Goal: Register for event/course

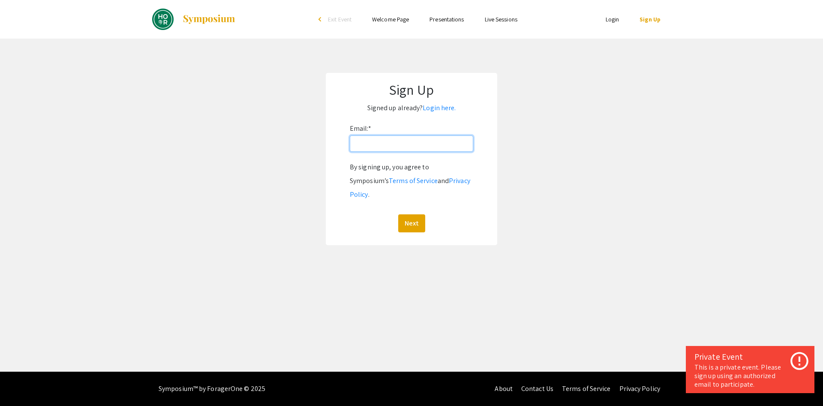
click at [383, 139] on input "Email: *" at bounding box center [411, 143] width 123 height 16
type input "[EMAIL_ADDRESS][DOMAIN_NAME]"
drag, startPoint x: 415, startPoint y: 201, endPoint x: 411, endPoint y: 203, distance: 4.4
click at [411, 214] on button "Next" at bounding box center [411, 223] width 27 height 18
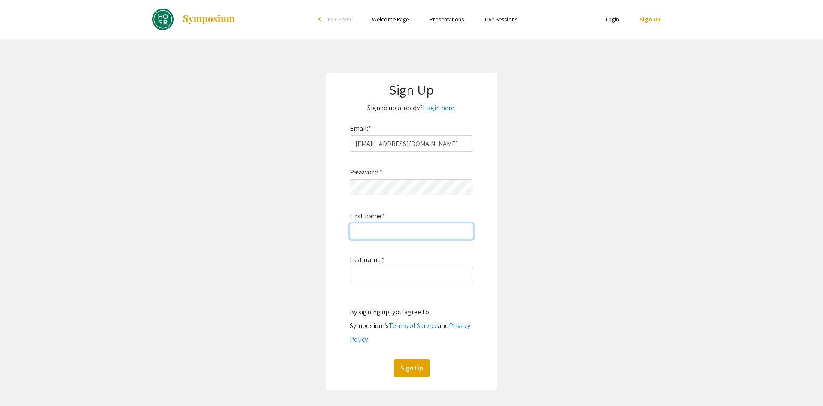
click at [426, 233] on input "First name: *" at bounding box center [411, 231] width 123 height 16
type input "[PERSON_NAME]"
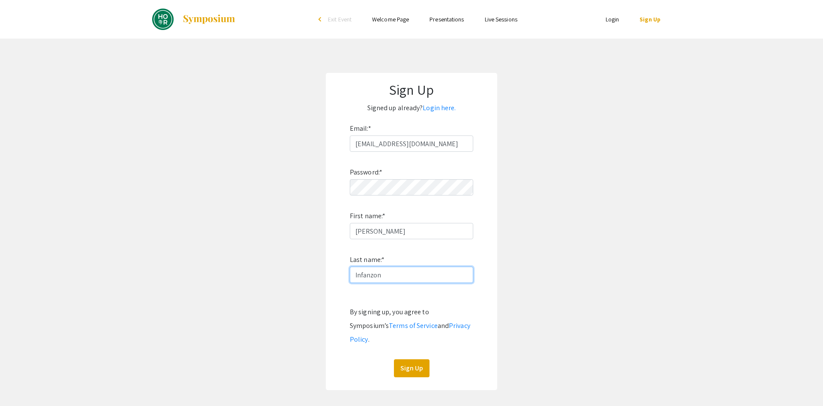
type input "Infanzon"
click at [569, 225] on app-signup "Sign Up Signed up already? Login here. Email: * [EMAIL_ADDRESS][DOMAIN_NAME] Pa…" at bounding box center [411, 231] width 823 height 317
click at [406, 359] on button "Sign Up" at bounding box center [412, 368] width 36 height 18
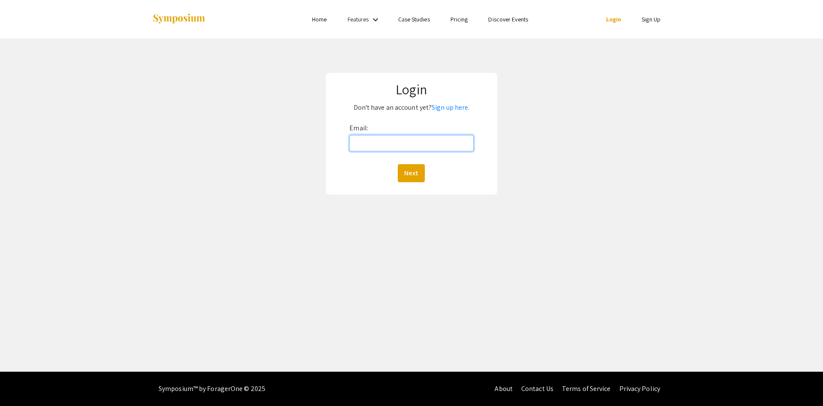
click at [414, 142] on input "Email:" at bounding box center [411, 143] width 124 height 16
type input "[EMAIL_ADDRESS][DOMAIN_NAME]"
click at [413, 171] on button "Next" at bounding box center [411, 173] width 27 height 18
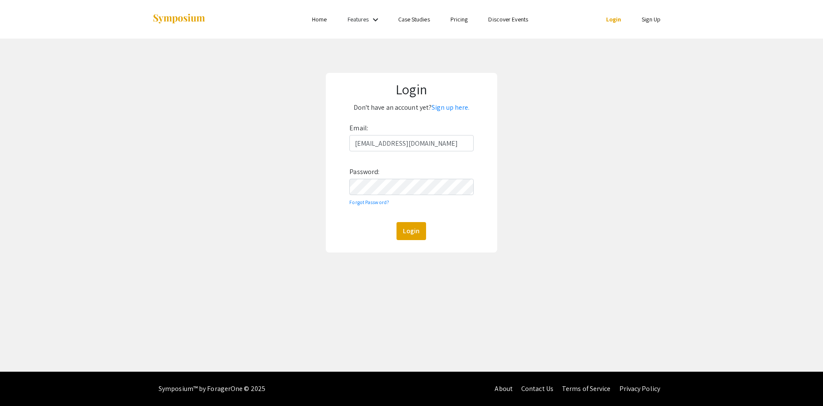
click at [428, 230] on div "Login" at bounding box center [411, 231] width 124 height 18
click at [423, 231] on button "Login" at bounding box center [412, 231] width 30 height 18
